Goal: Task Accomplishment & Management: Use online tool/utility

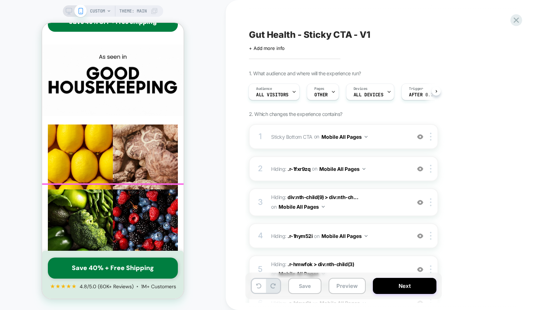
click at [136, 268] on link "Save 40% + Free Shipping" at bounding box center [113, 268] width 130 height 21
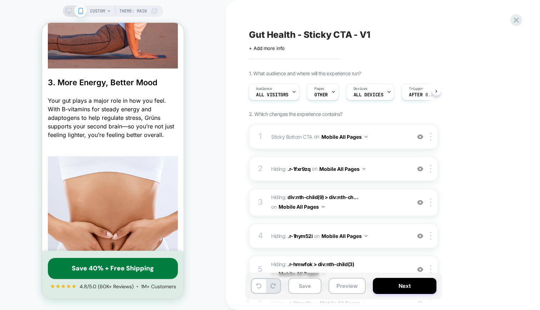
scroll to position [1184, 0]
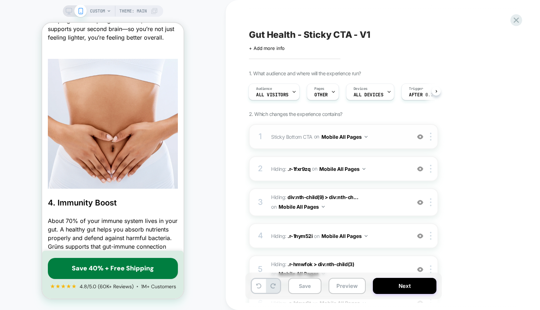
click at [298, 141] on span "Sticky Bottom CTA Adding AI Generated Block AFTER .r-tkq42d > div:nth-child(3) …" at bounding box center [339, 137] width 136 height 10
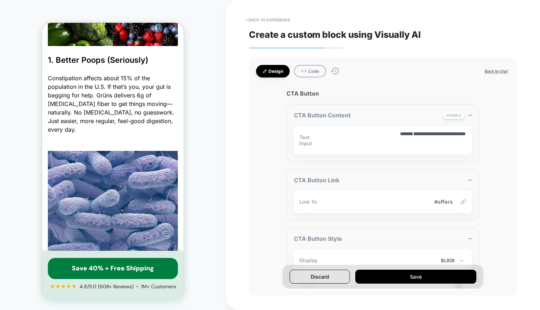
scroll to position [454, 0]
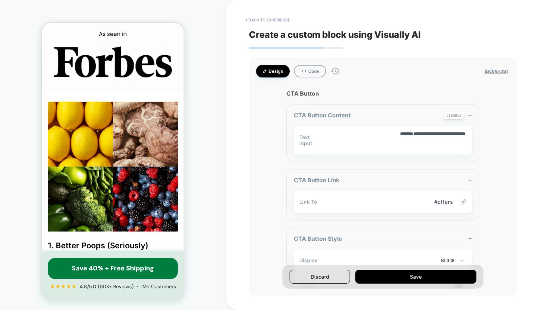
click at [503, 74] on button "Back to chat" at bounding box center [495, 71] width 27 height 6
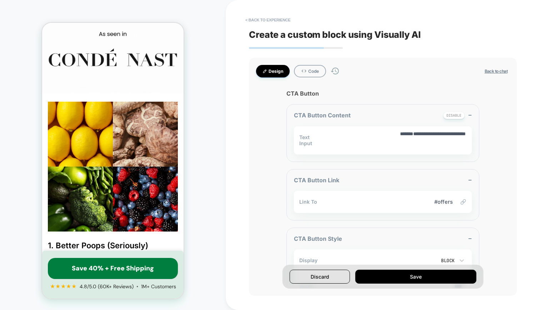
type textarea "*"
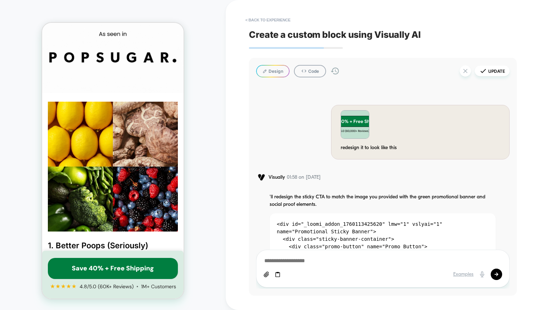
scroll to position [13279, 0]
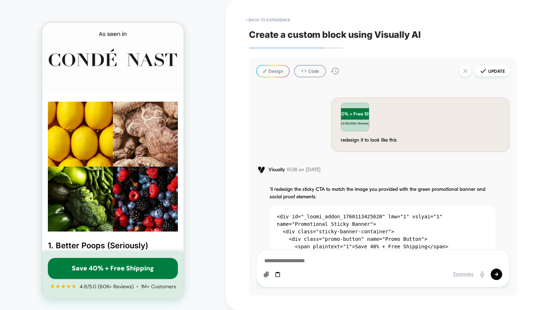
click at [351, 112] on img at bounding box center [355, 117] width 28 height 28
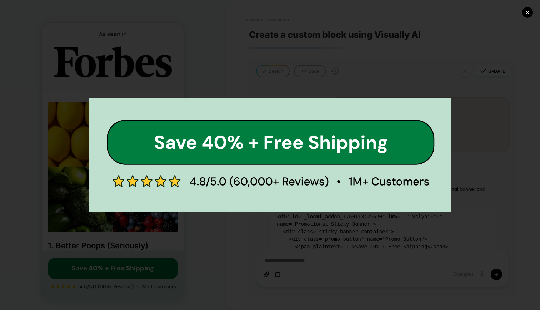
click at [353, 55] on div "✕" at bounding box center [270, 155] width 540 height 310
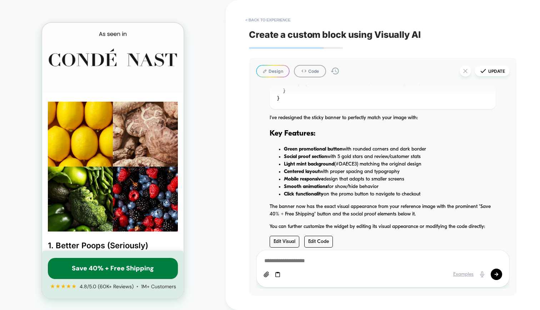
scroll to position [15334, 0]
click at [261, 22] on button "< Back to experience" at bounding box center [268, 19] width 52 height 11
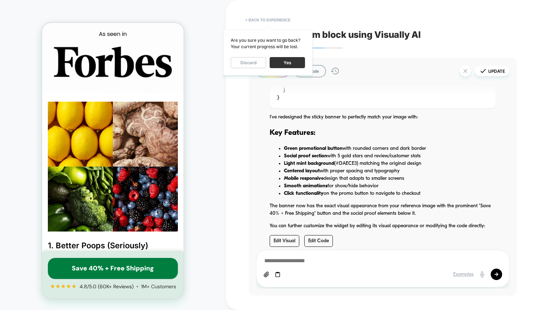
click at [286, 63] on button "Yes" at bounding box center [287, 62] width 35 height 11
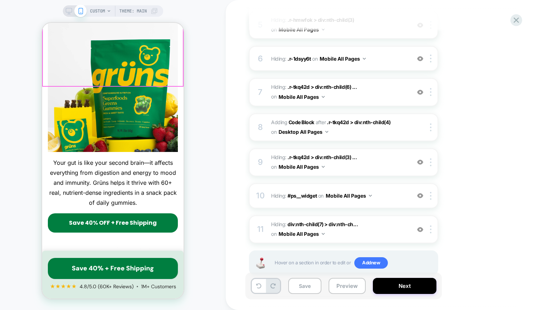
scroll to position [237, 0]
